Goal: Information Seeking & Learning: Learn about a topic

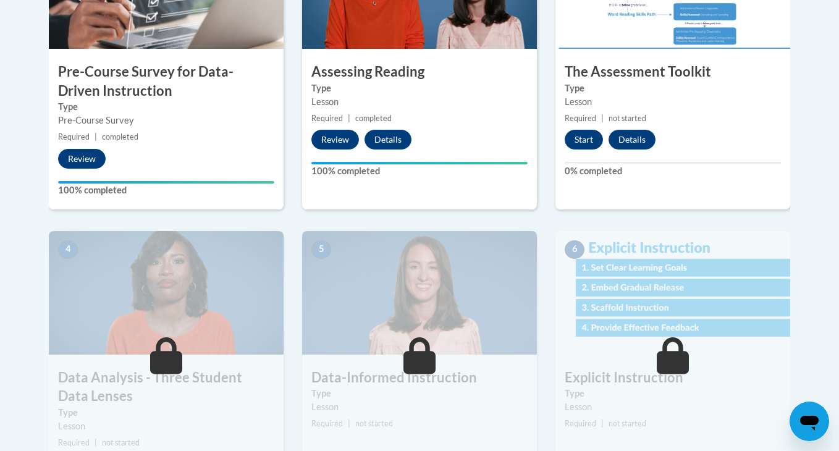
scroll to position [510, 0]
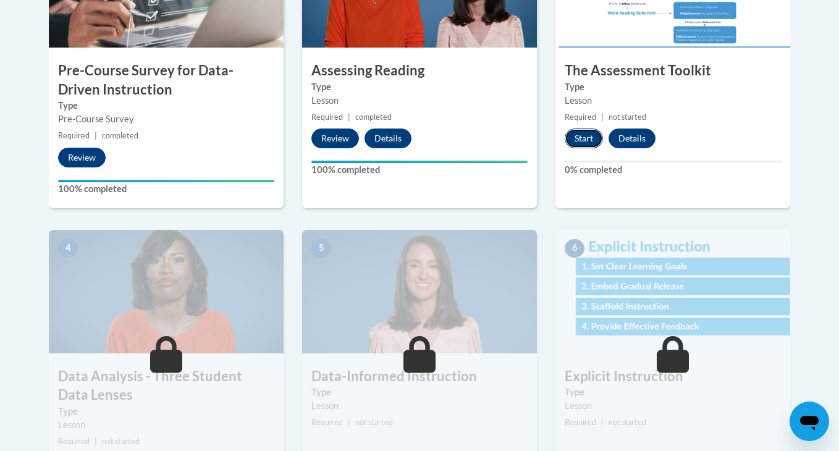
click at [584, 133] on button "Start" at bounding box center [584, 139] width 38 height 20
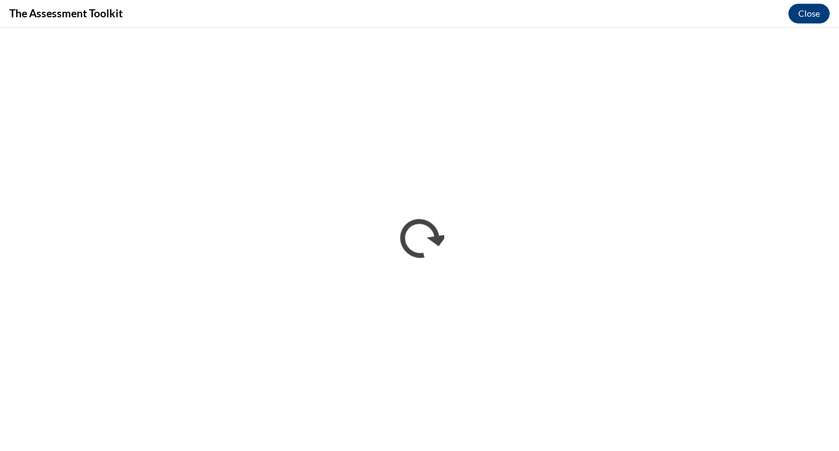
scroll to position [0, 0]
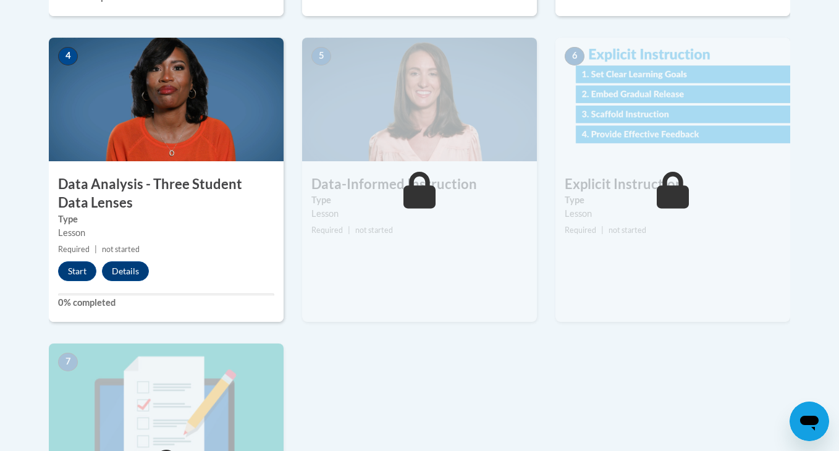
scroll to position [702, 0]
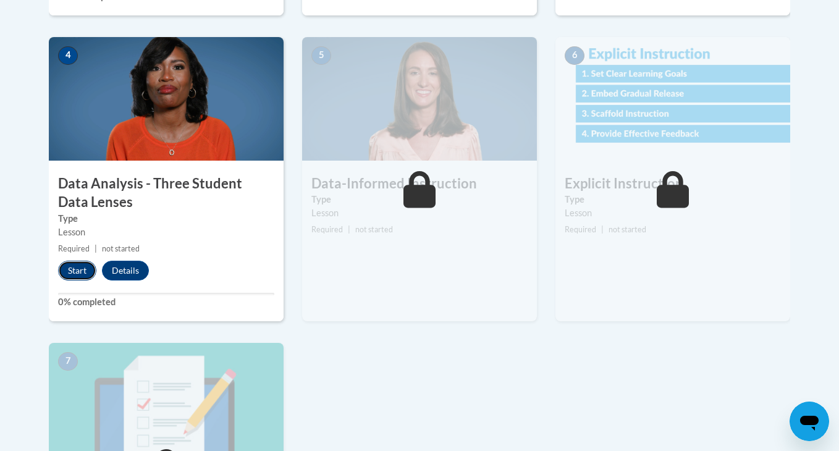
click at [74, 271] on button "Start" at bounding box center [77, 271] width 38 height 20
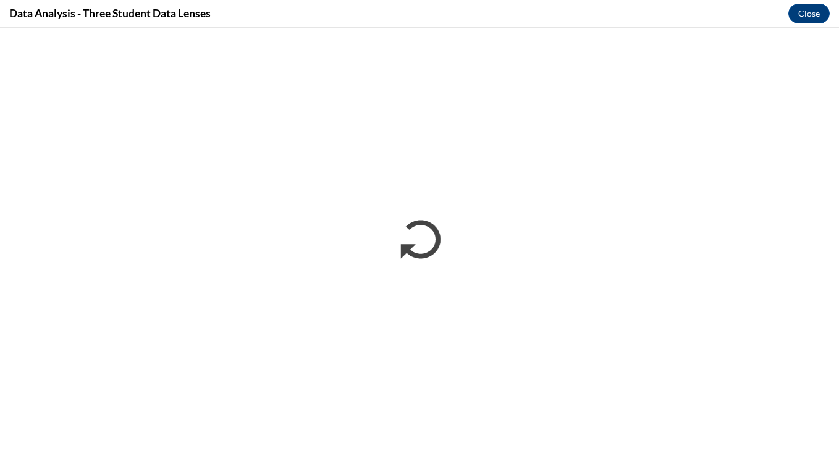
scroll to position [0, 0]
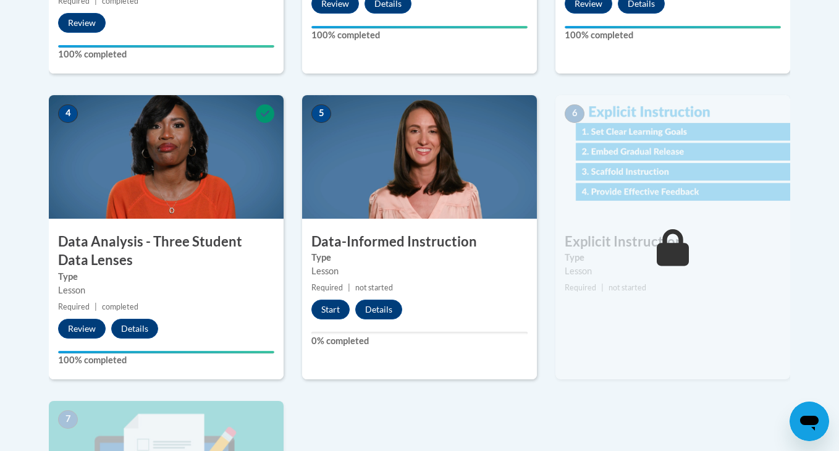
scroll to position [662, 0]
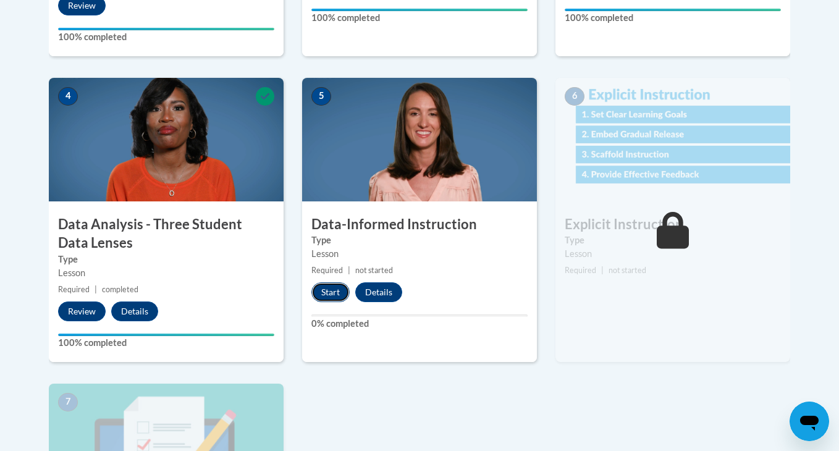
click at [335, 290] on button "Start" at bounding box center [330, 292] width 38 height 20
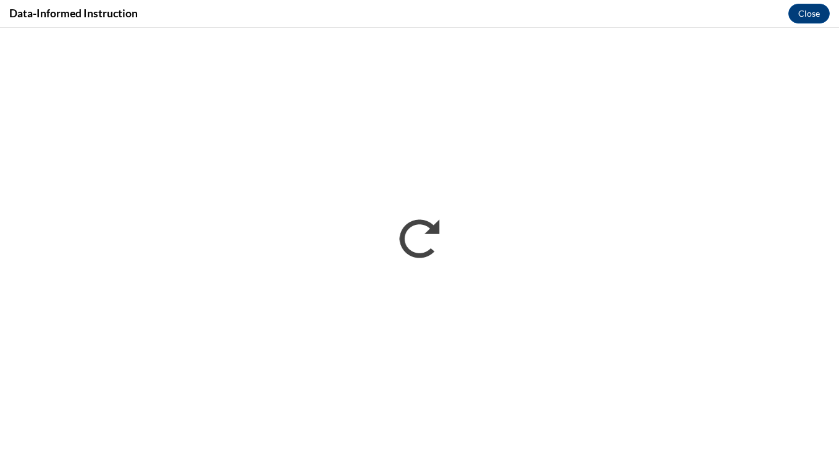
scroll to position [0, 0]
